Goal: Find specific page/section: Find specific page/section

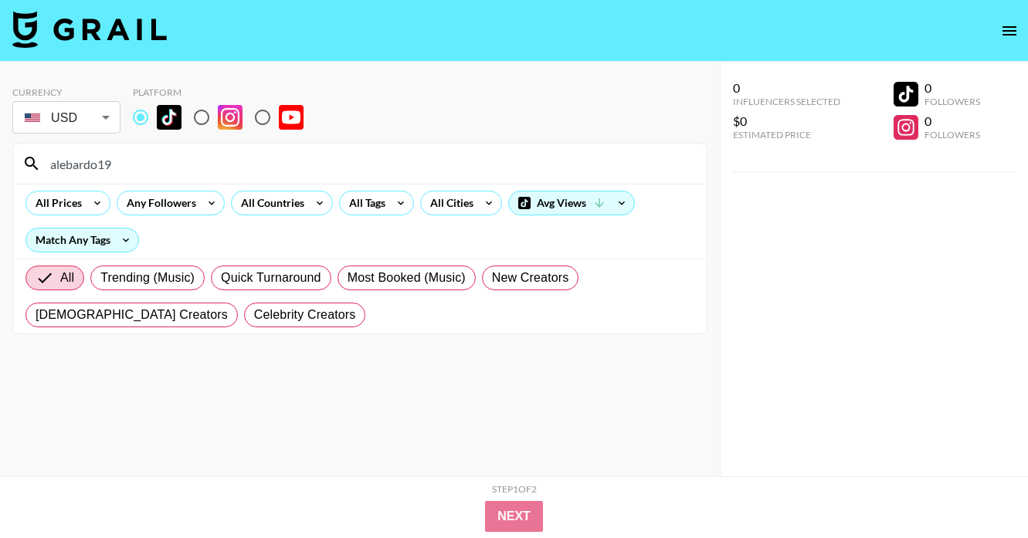
click at [93, 163] on input "alebardo19" at bounding box center [369, 163] width 656 height 25
paste input "fer.jalil"
click at [83, 159] on input "fer.jalil" at bounding box center [369, 163] width 656 height 25
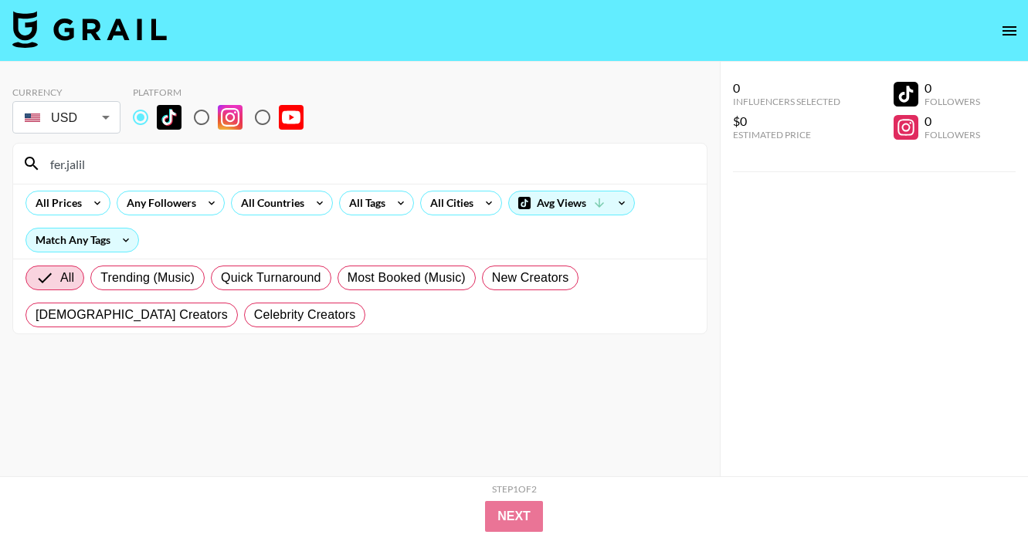
click at [83, 159] on input "fer.jalil" at bounding box center [369, 163] width 656 height 25
paste input "jm_cuizon"
click at [78, 160] on input "jm_cuizon" at bounding box center [369, 163] width 656 height 25
paste input "luweazl"
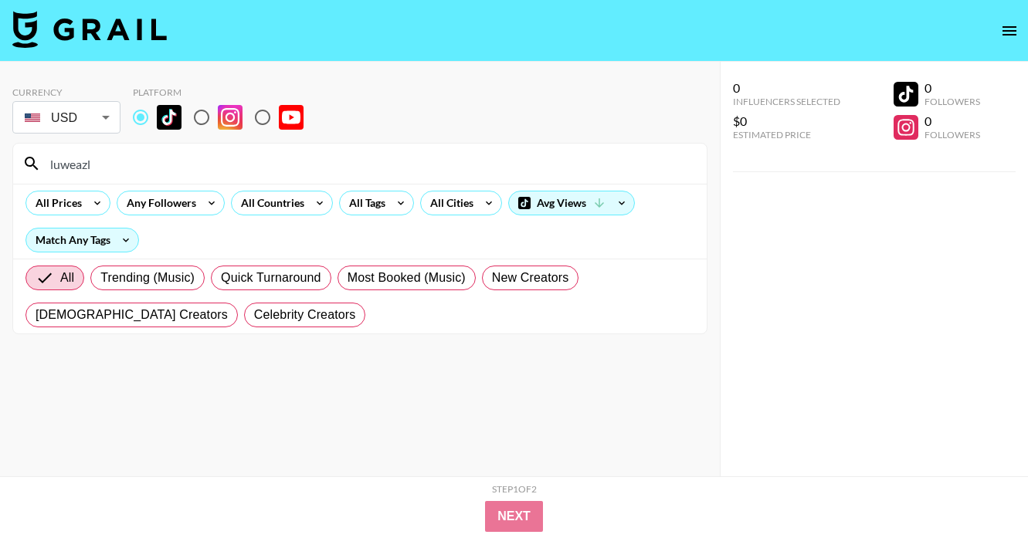
click at [69, 164] on input "luweazl" at bounding box center [369, 163] width 656 height 25
paste input "mollwane"
click at [76, 160] on input "mollwane" at bounding box center [369, 163] width 656 height 25
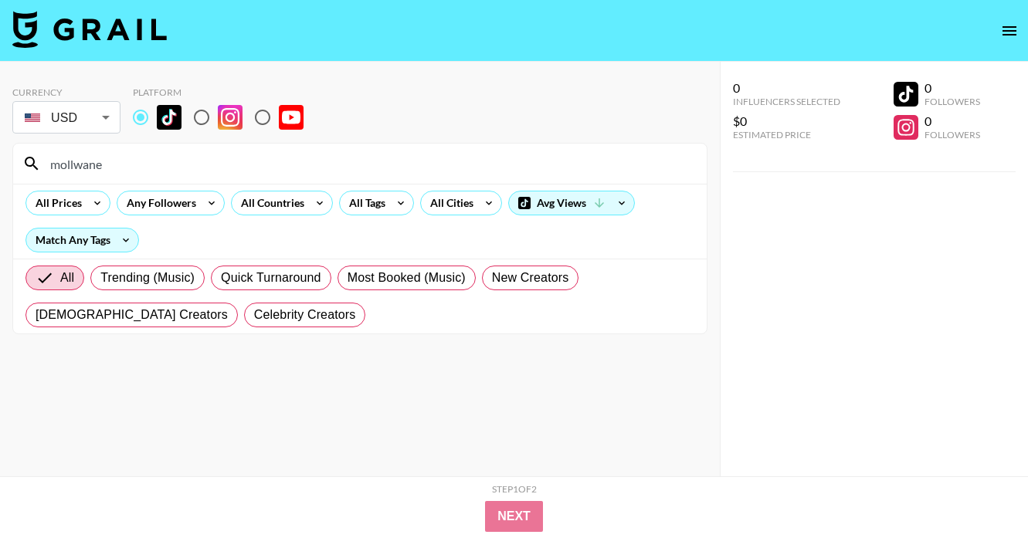
paste input "luke.nelsonofficial"
click at [101, 169] on input "luke.nelsonofficial" at bounding box center [369, 163] width 656 height 25
paste input "allissonmia_coronadoo"
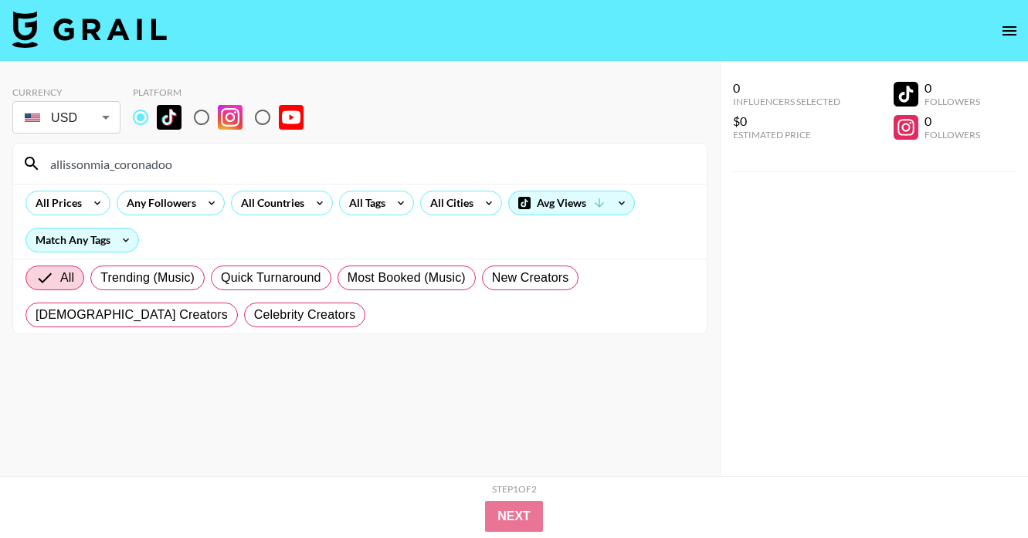
click at [107, 166] on input "allissonmia_coronadoo" at bounding box center [369, 163] width 656 height 25
paste input "gracino___"
click at [134, 158] on input "gracino___" at bounding box center [369, 163] width 656 height 25
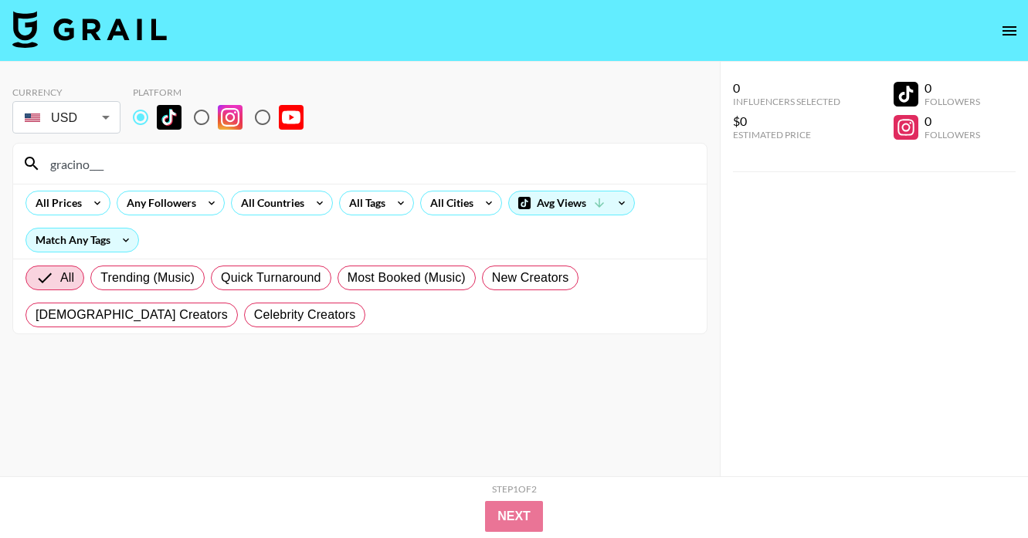
paste input "[DOMAIN_NAME]"
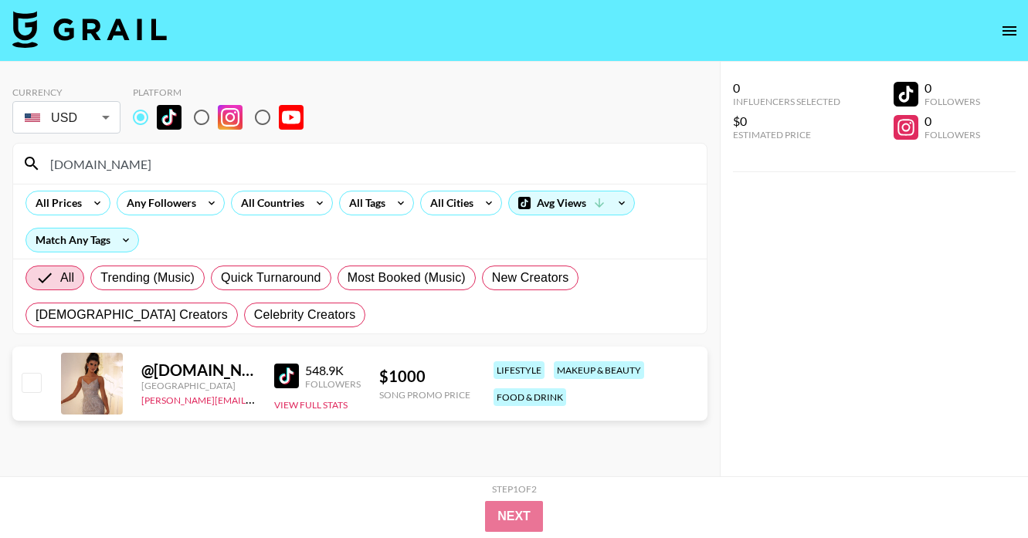
click at [76, 164] on input "[DOMAIN_NAME]" at bounding box center [369, 163] width 656 height 25
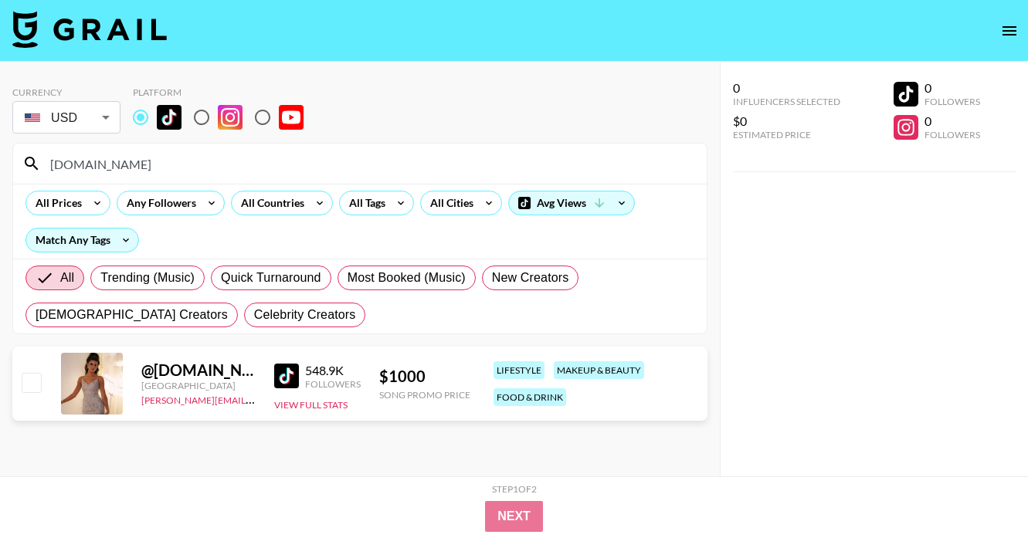
click at [76, 164] on input "[DOMAIN_NAME]" at bounding box center [369, 163] width 656 height 25
paste input "bebopandbebe"
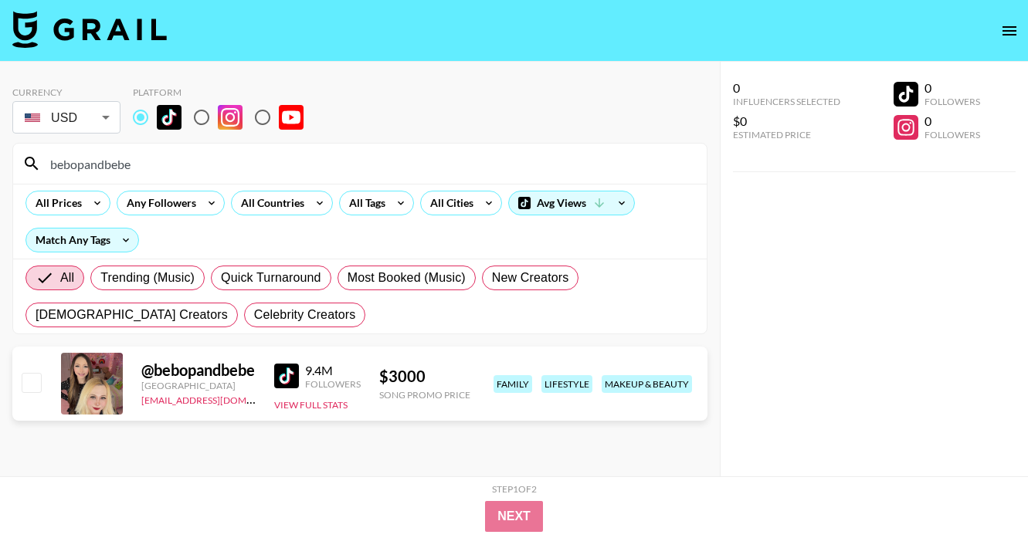
click at [85, 169] on input "bebopandbebe" at bounding box center [369, 163] width 656 height 25
paste input "nbenzs"
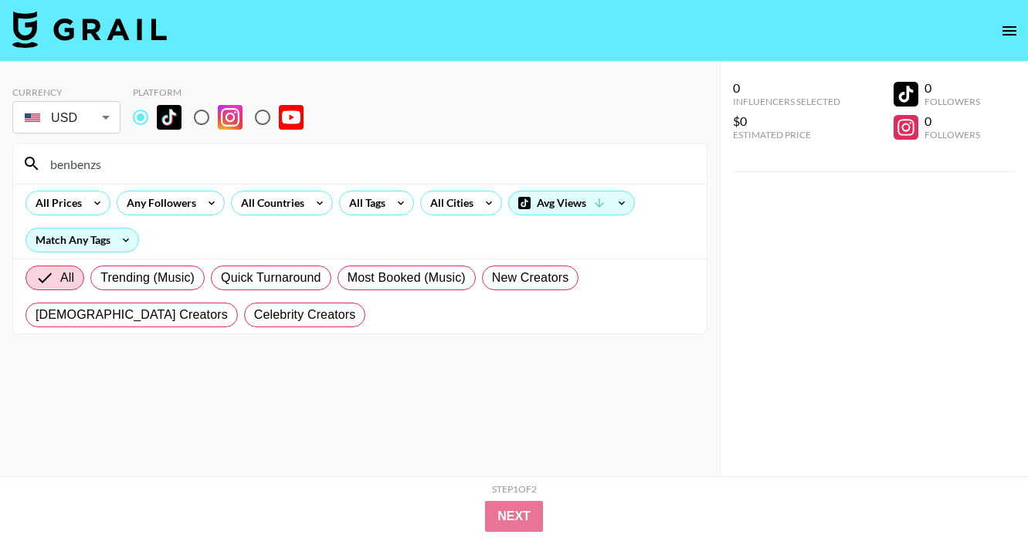
click at [78, 158] on input "benbenzs" at bounding box center [369, 163] width 656 height 25
paste input "jennmuriel"
type input "jennmuriel"
